Goal: Contribute content: Add original content to the website for others to see

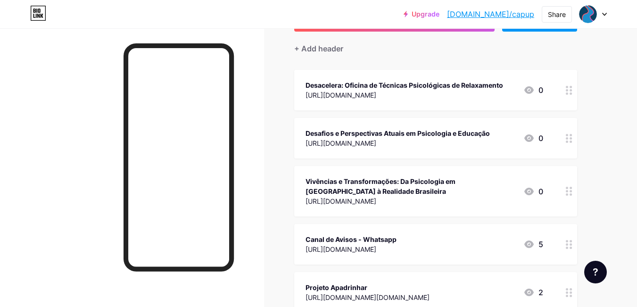
scroll to position [62, 0]
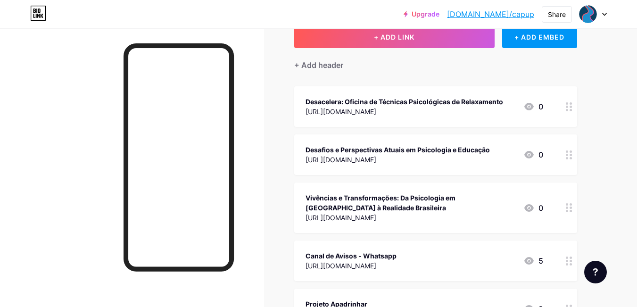
click at [513, 202] on div "Vivências e Transformações: Da Psicologia em [GEOGRAPHIC_DATA] à Realidade Bras…" at bounding box center [410, 203] width 210 height 20
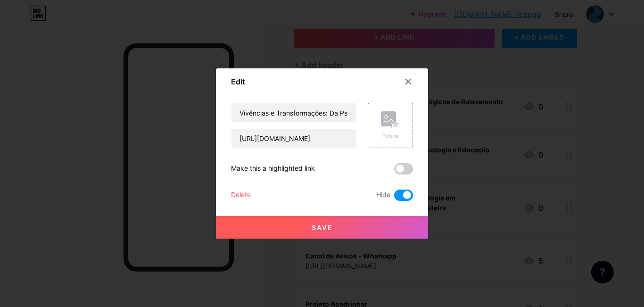
click at [396, 195] on span at bounding box center [403, 194] width 19 height 11
click at [394, 197] on input "checkbox" at bounding box center [394, 197] width 0 height 0
click at [371, 228] on button "Save" at bounding box center [322, 227] width 212 height 23
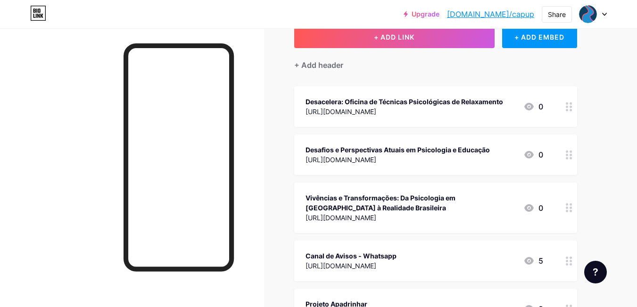
click at [230, 174] on div at bounding box center [178, 157] width 110 height 228
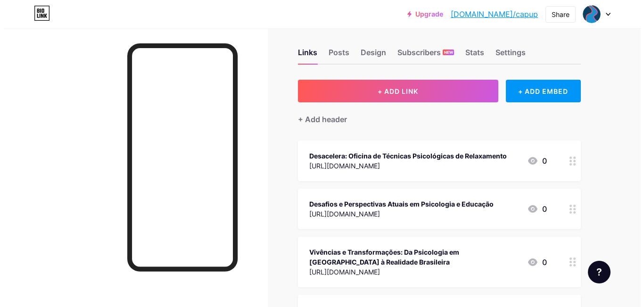
scroll to position [0, 0]
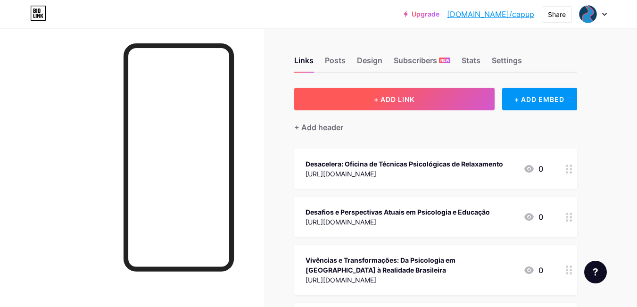
click at [360, 103] on button "+ ADD LINK" at bounding box center [394, 99] width 200 height 23
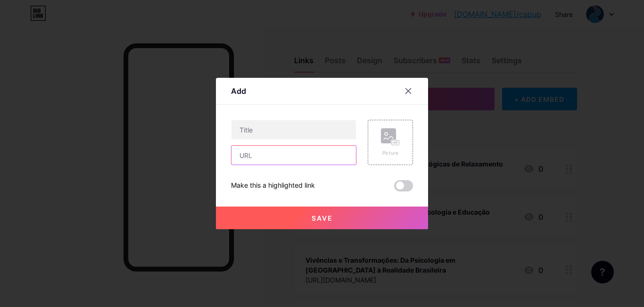
click at [293, 158] on input "text" at bounding box center [293, 155] width 124 height 19
paste input "[URL][DOMAIN_NAME]"
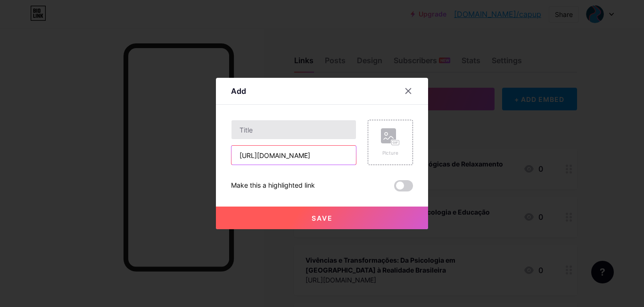
type input "[URL][DOMAIN_NAME]"
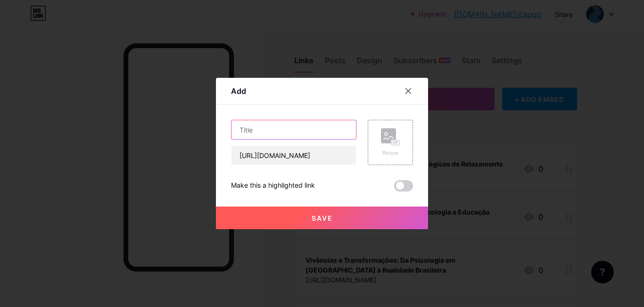
click at [289, 125] on input "text" at bounding box center [293, 129] width 124 height 19
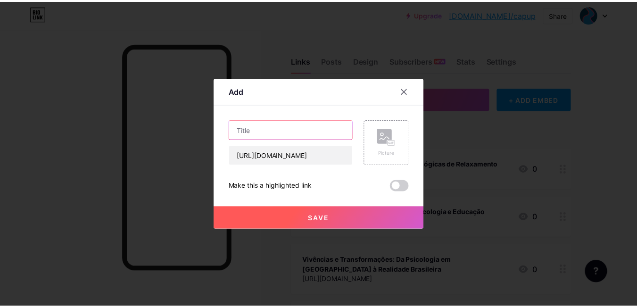
scroll to position [0, 0]
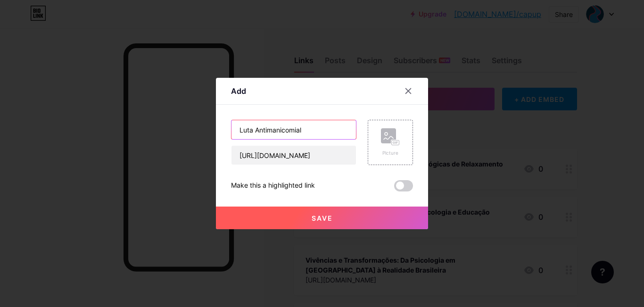
type input "Luta Antimanicomial"
click at [362, 216] on button "Save" at bounding box center [322, 217] width 212 height 23
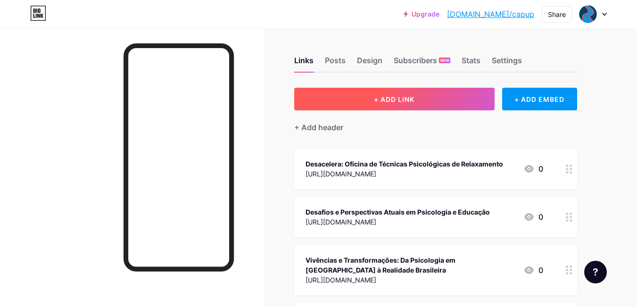
click at [420, 92] on button "+ ADD LINK" at bounding box center [394, 99] width 200 height 23
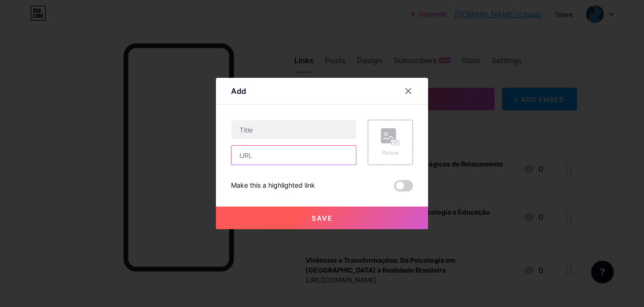
click at [291, 151] on input "text" at bounding box center [293, 155] width 124 height 19
paste input "[URL][DOMAIN_NAME]"
type input "[URL][DOMAIN_NAME]"
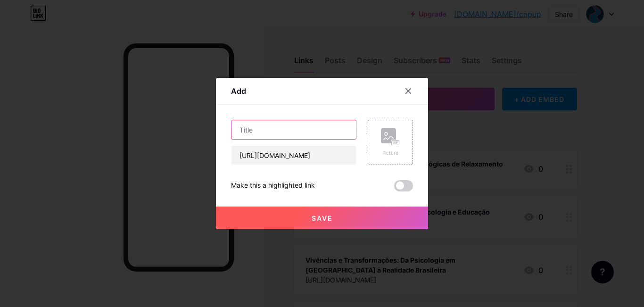
click at [259, 130] on input "text" at bounding box center [293, 129] width 124 height 19
paste input "Internação Compulsória: Aspectos jurídicos, Desafios e Reflexões"
type input "Internação Compulsória: Aspectos jurídicos, Desafios e Reflexões"
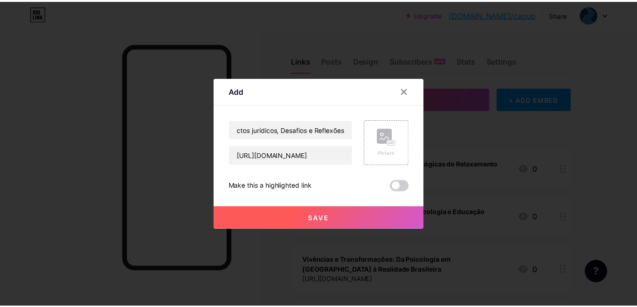
scroll to position [0, 0]
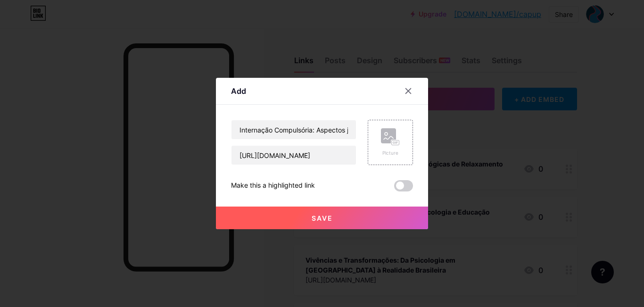
click at [287, 220] on button "Save" at bounding box center [322, 217] width 212 height 23
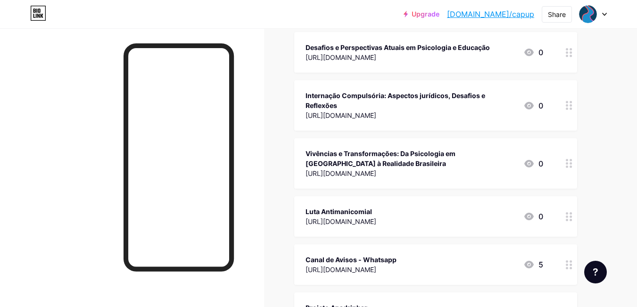
scroll to position [172, 0]
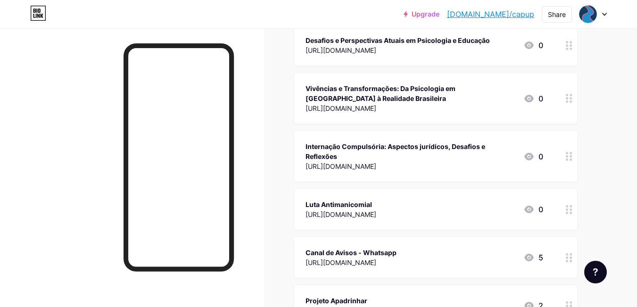
click at [617, 161] on div "Upgrade [DOMAIN_NAME]/capup [DOMAIN_NAME]/capup Share Switch accounts CAPUP [DO…" at bounding box center [318, 198] width 637 height 740
